Goal: Communication & Community: Answer question/provide support

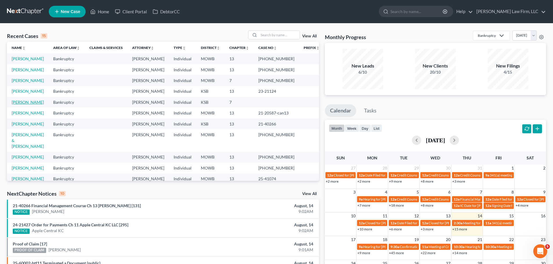
click at [29, 103] on link "[PERSON_NAME]" at bounding box center [28, 102] width 32 height 5
select select "4"
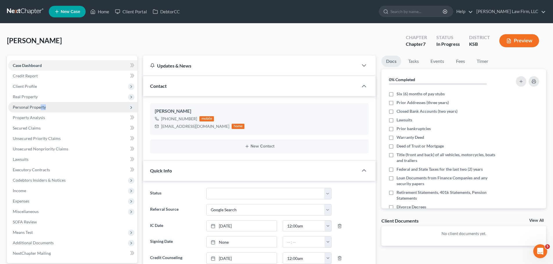
drag, startPoint x: 40, startPoint y: 109, endPoint x: 46, endPoint y: 109, distance: 6.1
click at [46, 109] on span "Personal Property" at bounding box center [72, 107] width 129 height 10
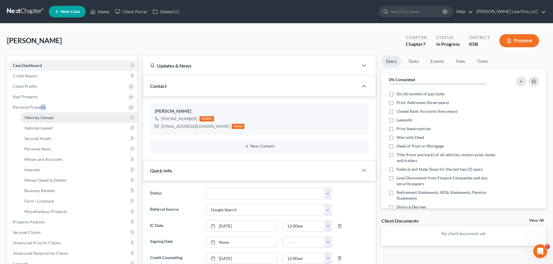
click at [47, 118] on span "Vehicles Owned" at bounding box center [38, 117] width 29 height 5
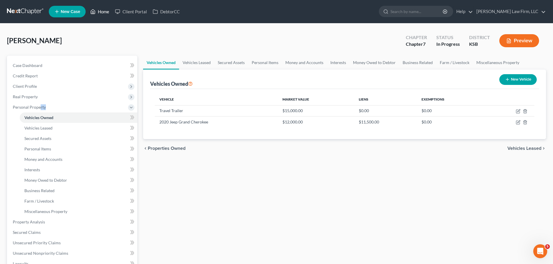
click at [102, 10] on link "Home" at bounding box center [99, 11] width 25 height 10
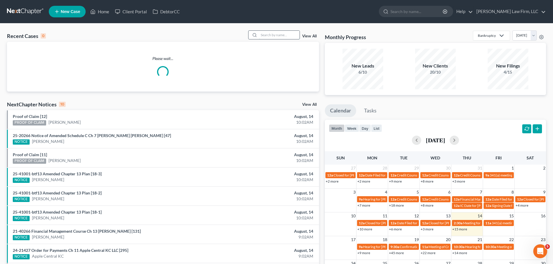
click at [280, 35] on input "search" at bounding box center [279, 35] width 41 height 8
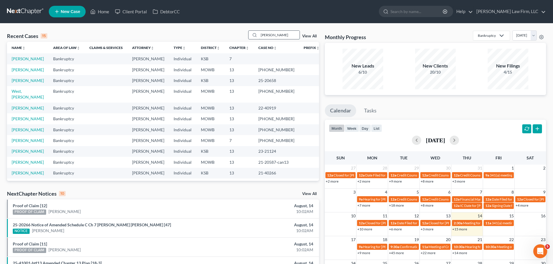
type input "[PERSON_NAME]"
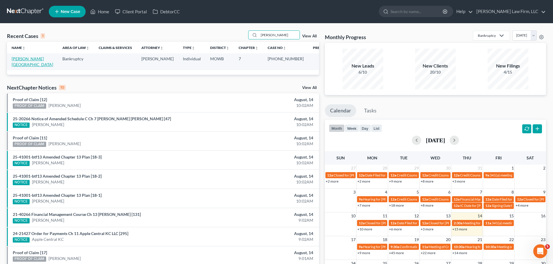
click at [36, 59] on link "[PERSON_NAME][GEOGRAPHIC_DATA]" at bounding box center [33, 61] width 42 height 11
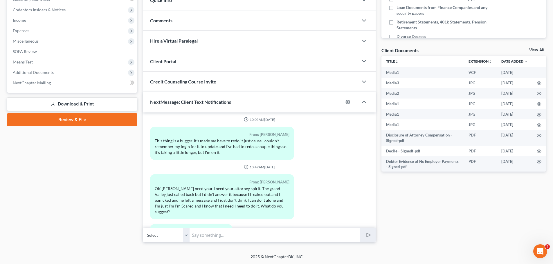
scroll to position [171, 0]
click at [205, 240] on input "text" at bounding box center [275, 235] width 170 height 14
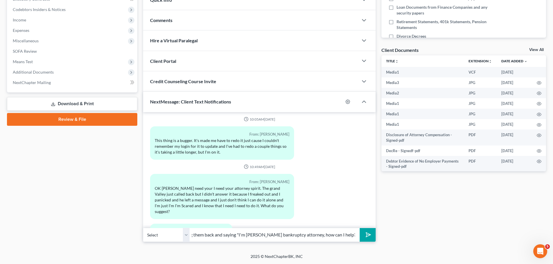
scroll to position [0, 153]
type input "It's an odd spot, because my limited scope is 'bankruptcy attorney.' Me calling…"
click at [360, 228] on button "submit" at bounding box center [368, 235] width 16 height 14
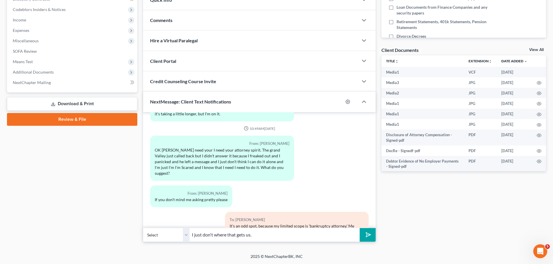
type input "I just don't where that gets us."
click at [360, 228] on button "submit" at bounding box center [368, 235] width 16 height 14
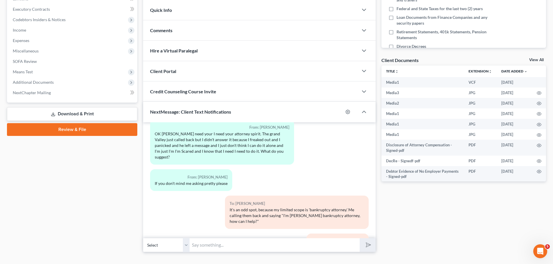
scroll to position [171, 0]
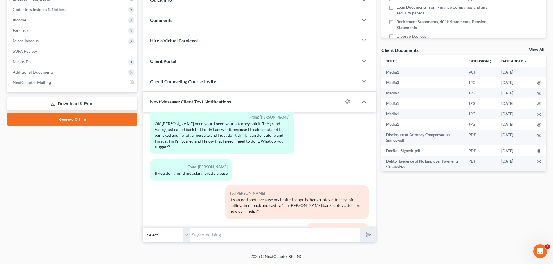
click at [203, 235] on input "text" at bounding box center [275, 235] width 170 height 14
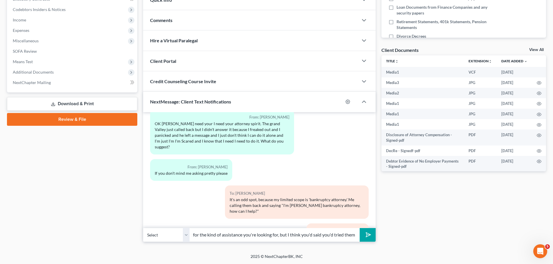
scroll to position [0, 111]
type input "My Legal Aid contact says United Way is the closest fit for the kind of assista…"
click at [360, 228] on button "submit" at bounding box center [368, 235] width 16 height 14
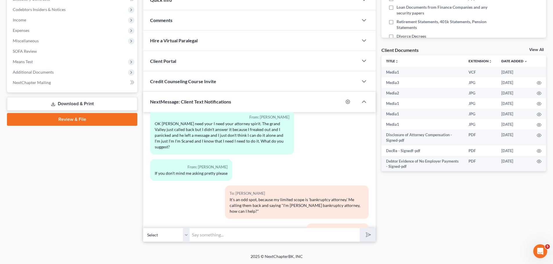
scroll to position [4329, 0]
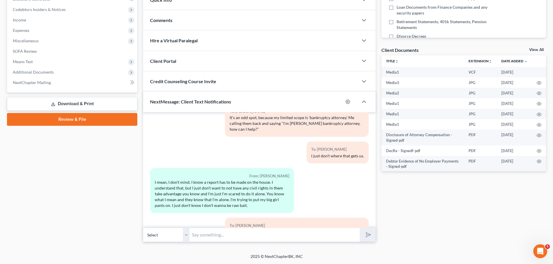
click at [275, 233] on input "text" at bounding box center [275, 235] width 170 height 14
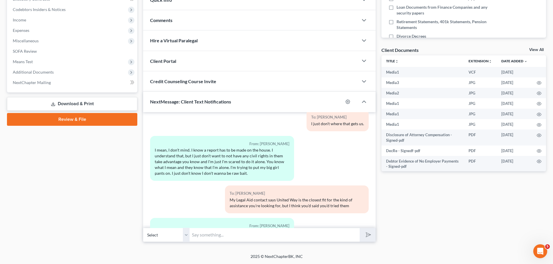
drag, startPoint x: 199, startPoint y: 208, endPoint x: 153, endPoint y: 204, distance: 45.5
click at [153, 218] on div "From: [PERSON_NAME] I mean, they don't even read me my [PERSON_NAME] rights and…" at bounding box center [222, 232] width 144 height 28
copy div "I mean, they don't even read me my [PERSON_NAME] rights and that's my name so I…"
